Goal: Find specific page/section: Locate a particular part of the current website

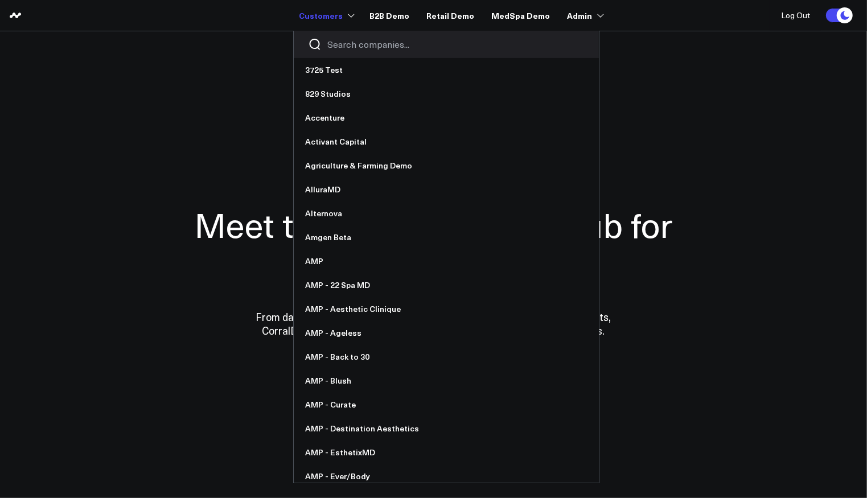
click at [336, 42] on input "Search companies input" at bounding box center [455, 44] width 257 height 13
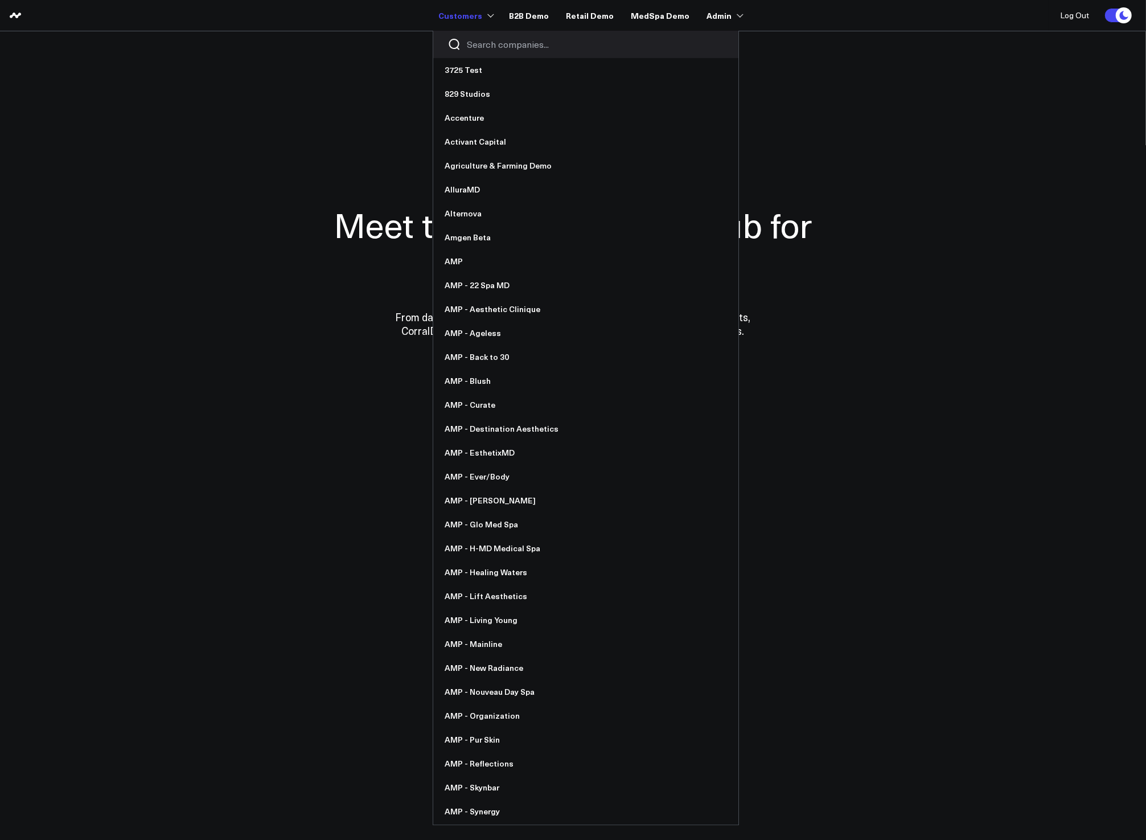
click at [516, 51] on div at bounding box center [585, 44] width 305 height 27
click at [516, 48] on input "Search companies input" at bounding box center [595, 44] width 257 height 13
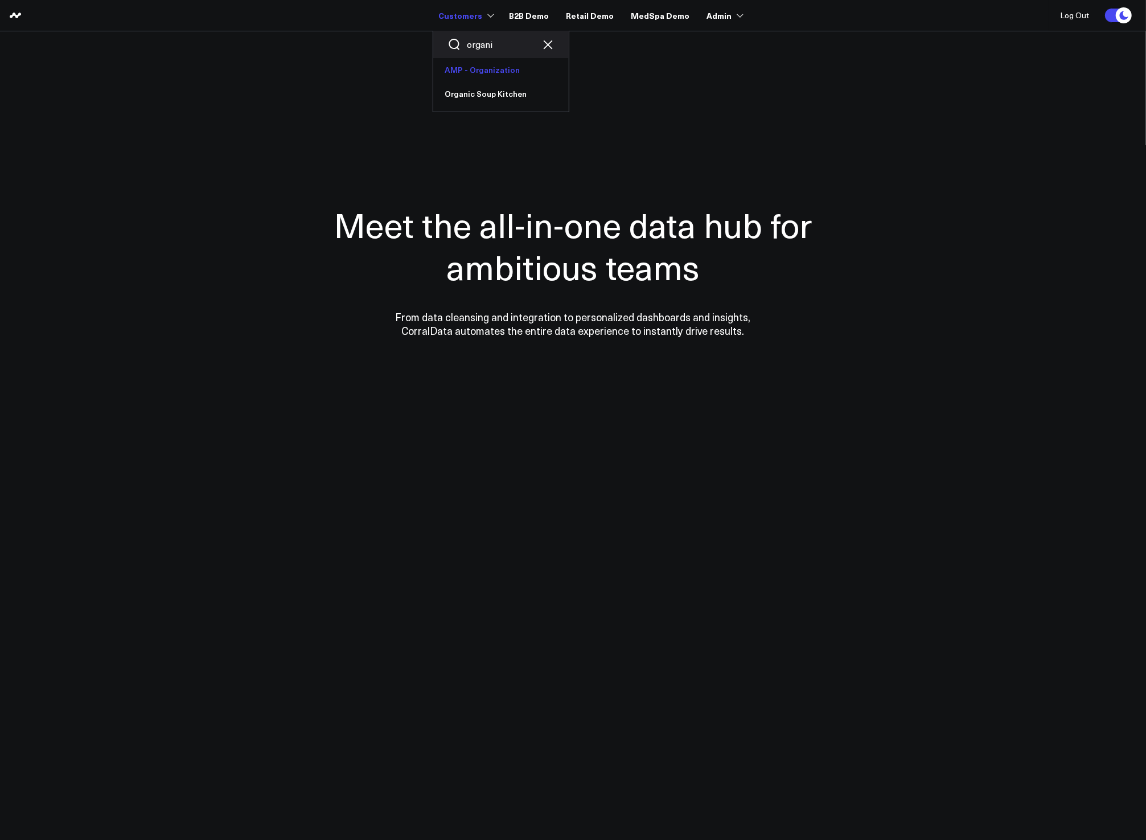
type input "organi"
click at [532, 76] on link "AMP - Organization" at bounding box center [501, 70] width 136 height 24
